Goal: Task Accomplishment & Management: Use online tool/utility

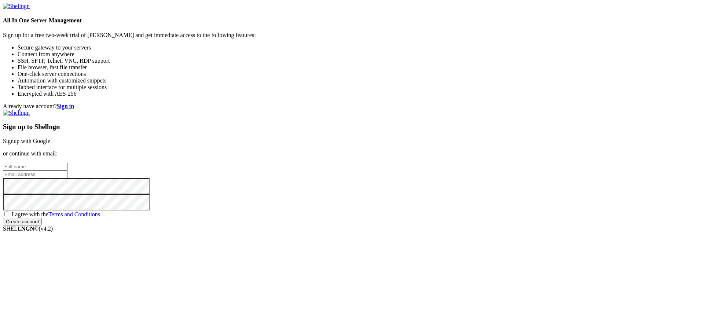
click at [50, 138] on link "Signup with Google" at bounding box center [26, 141] width 47 height 6
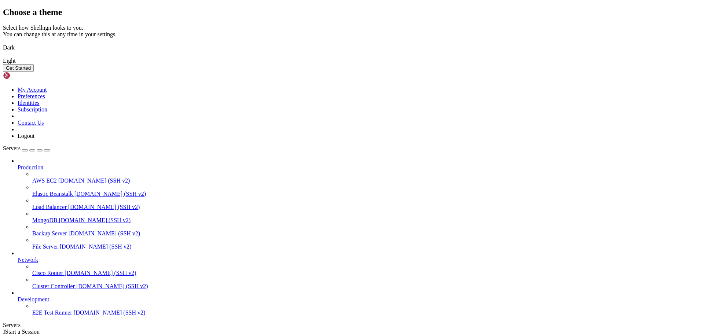
click at [3, 43] on img at bounding box center [3, 43] width 0 height 0
click at [34, 72] on button "Get Started" at bounding box center [18, 68] width 31 height 8
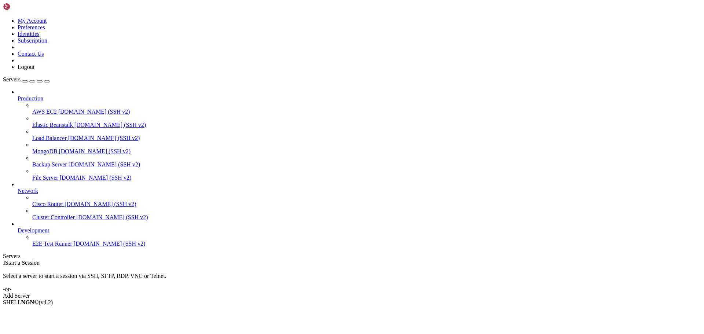
click at [400, 293] on div "Add Server" at bounding box center [352, 296] width 698 height 7
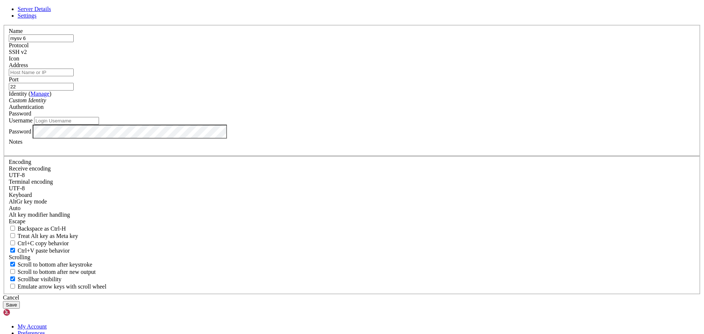
type input "mysv 6"
click at [74, 76] on input "Address" at bounding box center [41, 73] width 65 height 8
paste input "[TECHNICAL_ID]"
type input "[TECHNICAL_ID]"
click at [99, 125] on input "Username" at bounding box center [66, 121] width 65 height 8
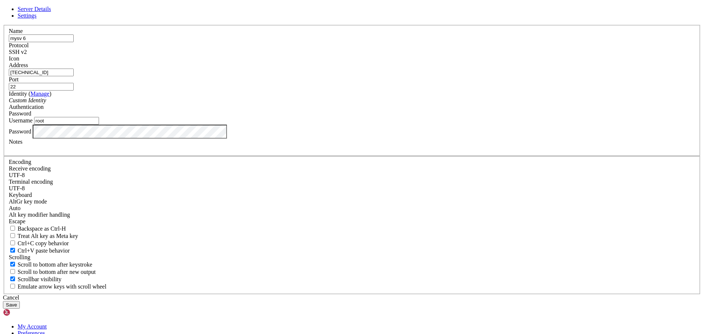
type input "root"
click at [289, 152] on div at bounding box center [352, 148] width 686 height 7
click at [20, 301] on button "Save" at bounding box center [11, 305] width 17 height 8
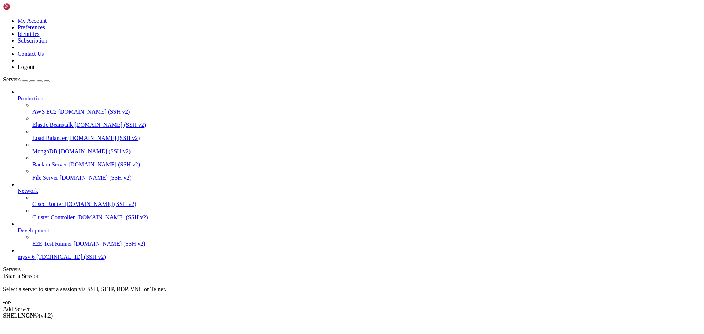
click at [36, 260] on span "[TECHNICAL_ID] (SSH v2)" at bounding box center [71, 257] width 70 height 6
click at [35, 260] on span "mysv 6" at bounding box center [26, 257] width 17 height 6
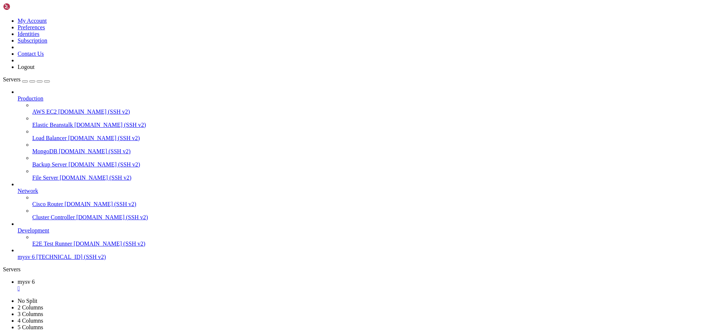
click at [47, 260] on span "[TECHNICAL_ID] (SSH v2)" at bounding box center [71, 257] width 70 height 6
click at [36, 260] on span "[TECHNICAL_ID] (SSH v2)" at bounding box center [71, 257] width 70 height 6
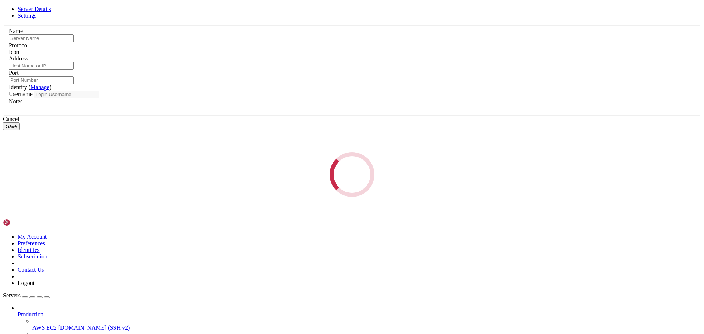
type input "mysv 6"
type input "[TECHNICAL_ID]"
type input "22"
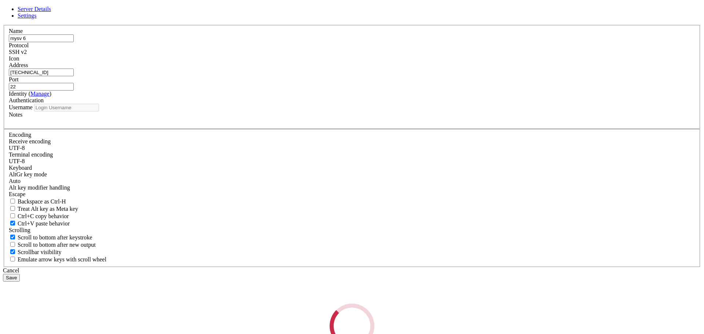
type input "root"
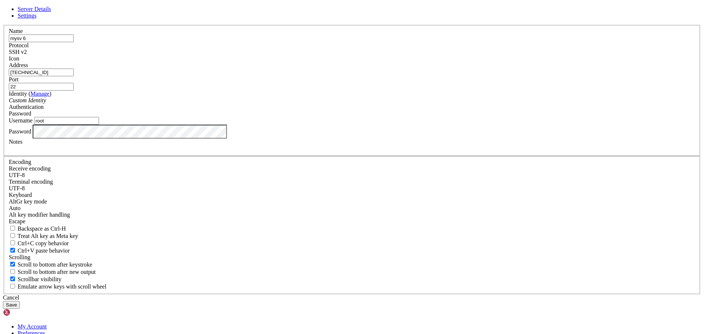
click at [74, 76] on input "[TECHNICAL_ID]" at bounding box center [41, 73] width 65 height 8
paste input "[TECHNICAL_ID]"
type input "[TECHNICAL_ID]"
click at [20, 301] on button "Save" at bounding box center [11, 305] width 17 height 8
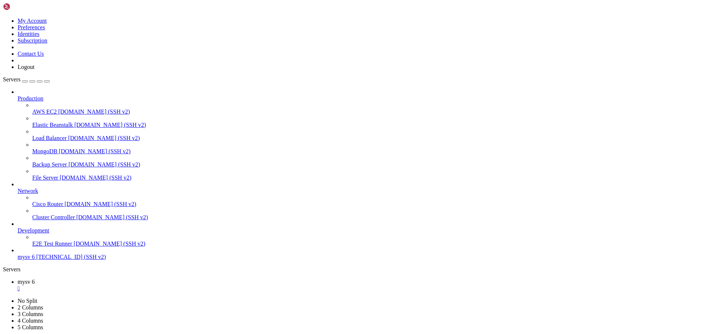
click at [35, 260] on span "mysv 6" at bounding box center [26, 257] width 17 height 6
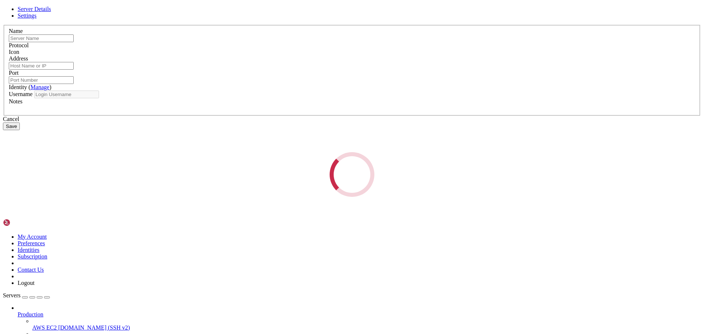
type input "mysv 6"
type input "[TECHNICAL_ID]"
type input "22"
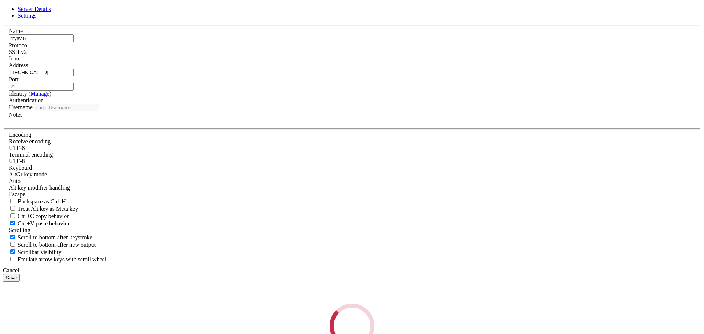
type input "root"
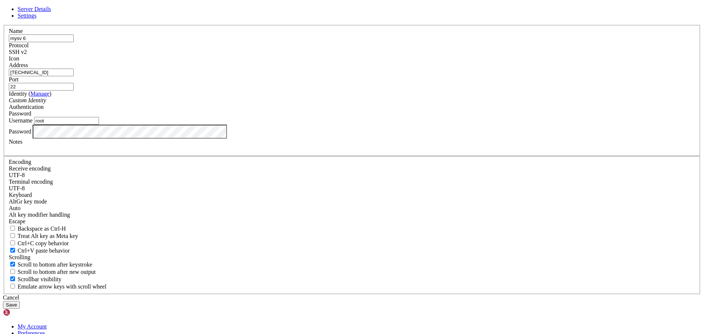
click at [74, 76] on input "[TECHNICAL_ID]" at bounding box center [41, 73] width 65 height 8
paste input "[TECHNICAL_ID]"
type input "[TECHNICAL_ID]"
click at [20, 301] on button "Save" at bounding box center [11, 305] width 17 height 8
